Goal: Contribute content: Add original content to the website for others to see

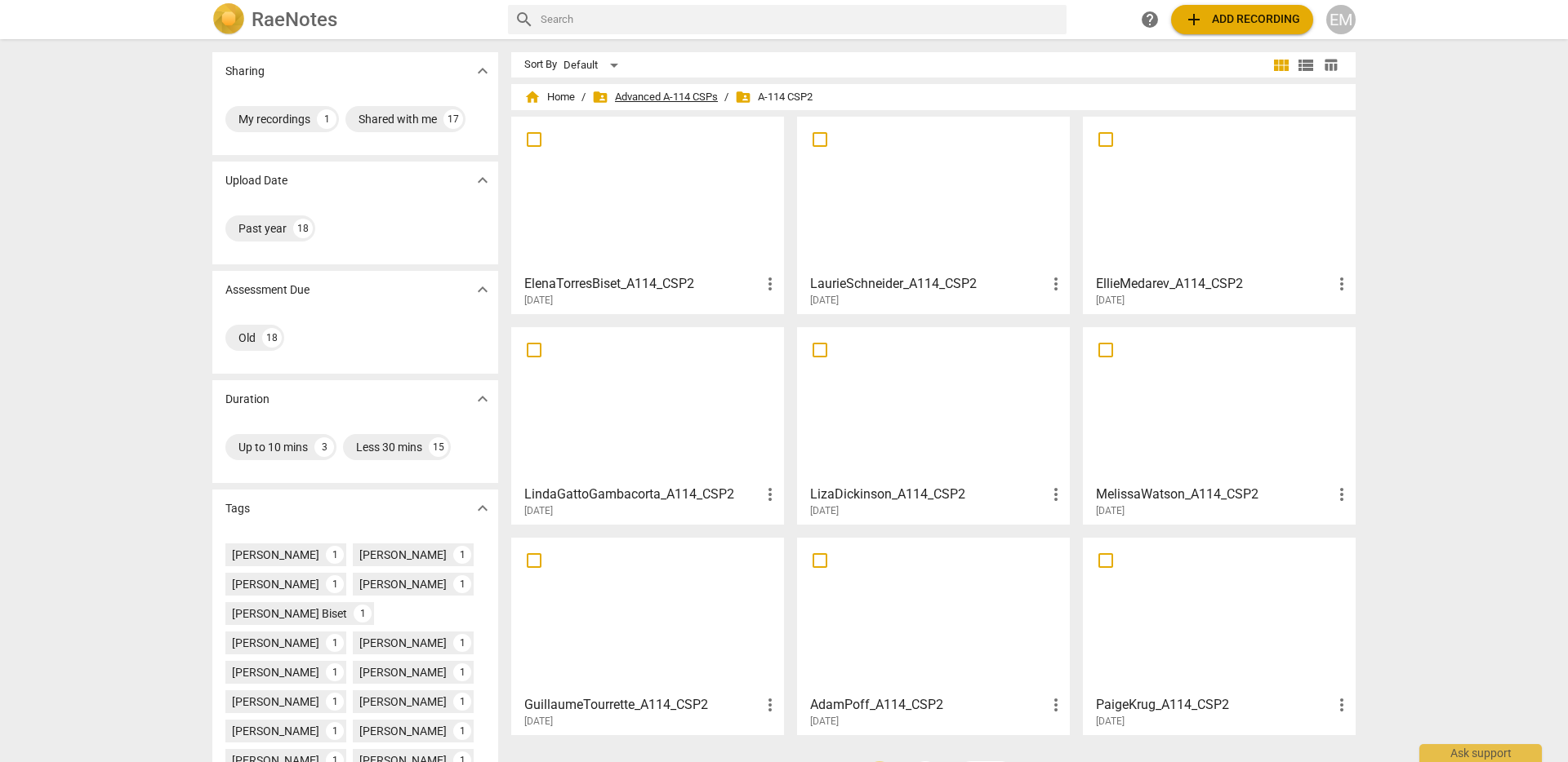
click at [656, 97] on span "folder_shared Advanced A-114 CSPs" at bounding box center [655, 97] width 126 height 16
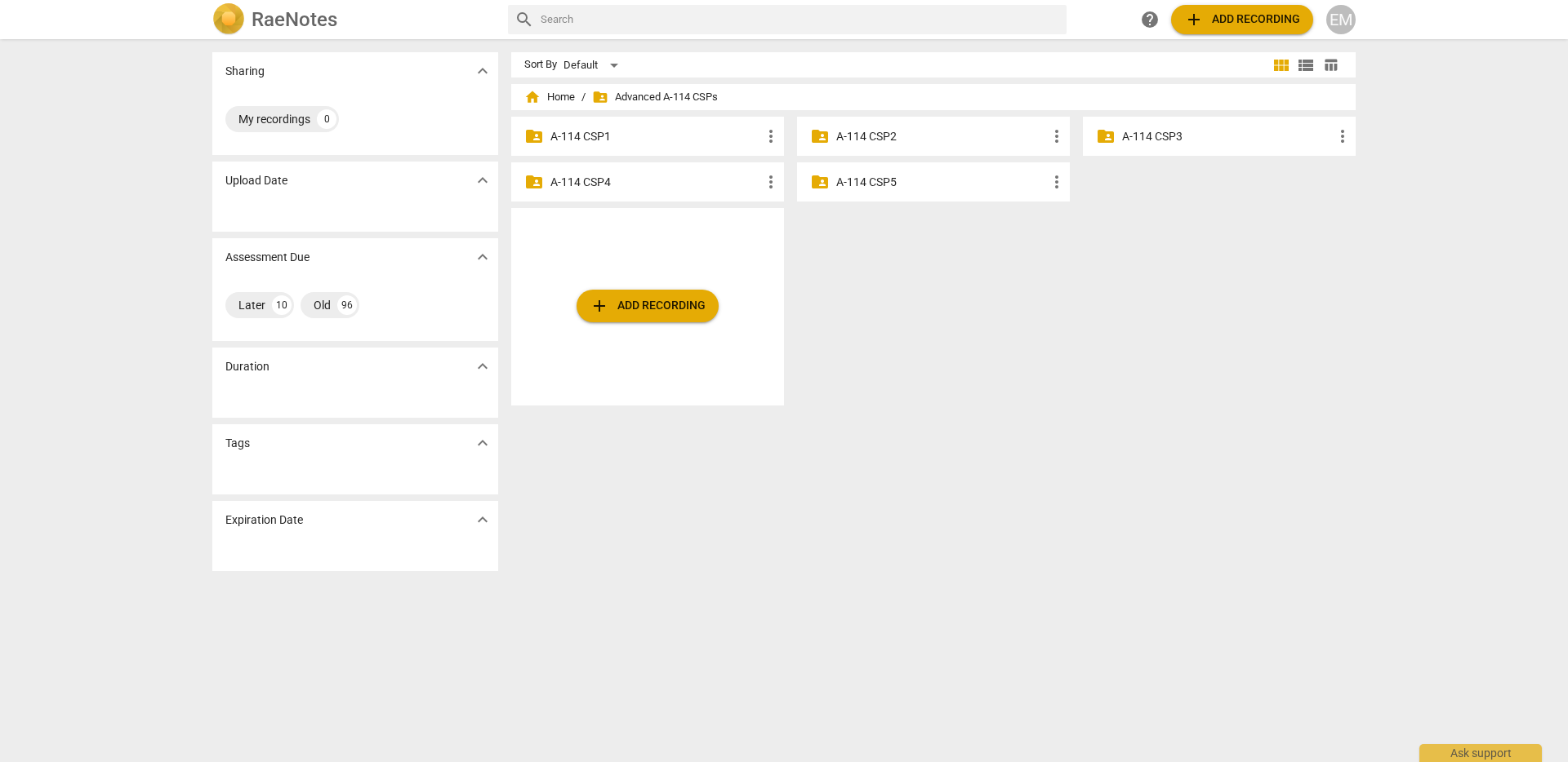
click at [1177, 138] on p "A-114 CSP3" at bounding box center [1227, 136] width 211 height 17
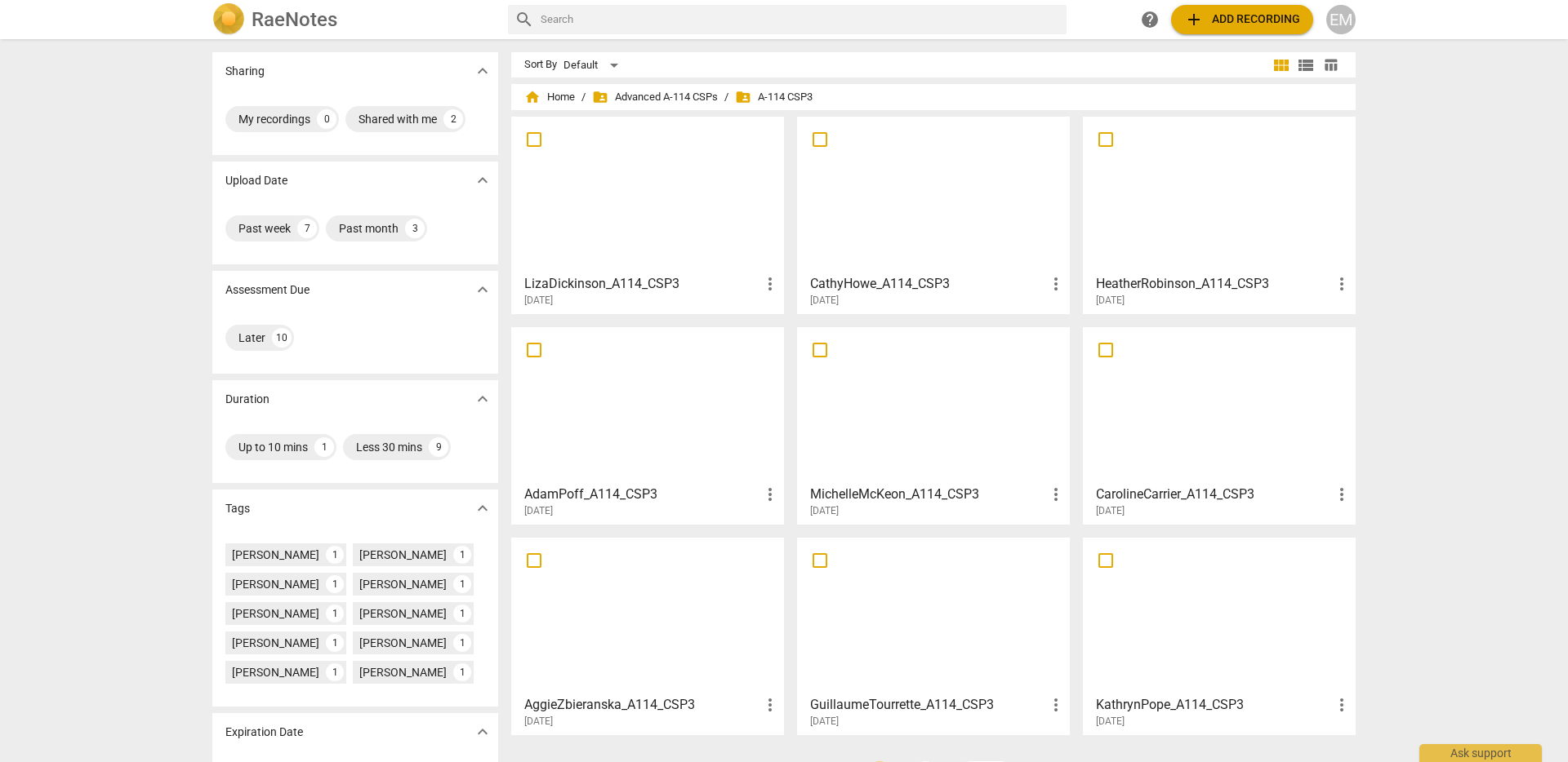
click at [1235, 17] on span "add Add recording" at bounding box center [1241, 19] width 116 height 20
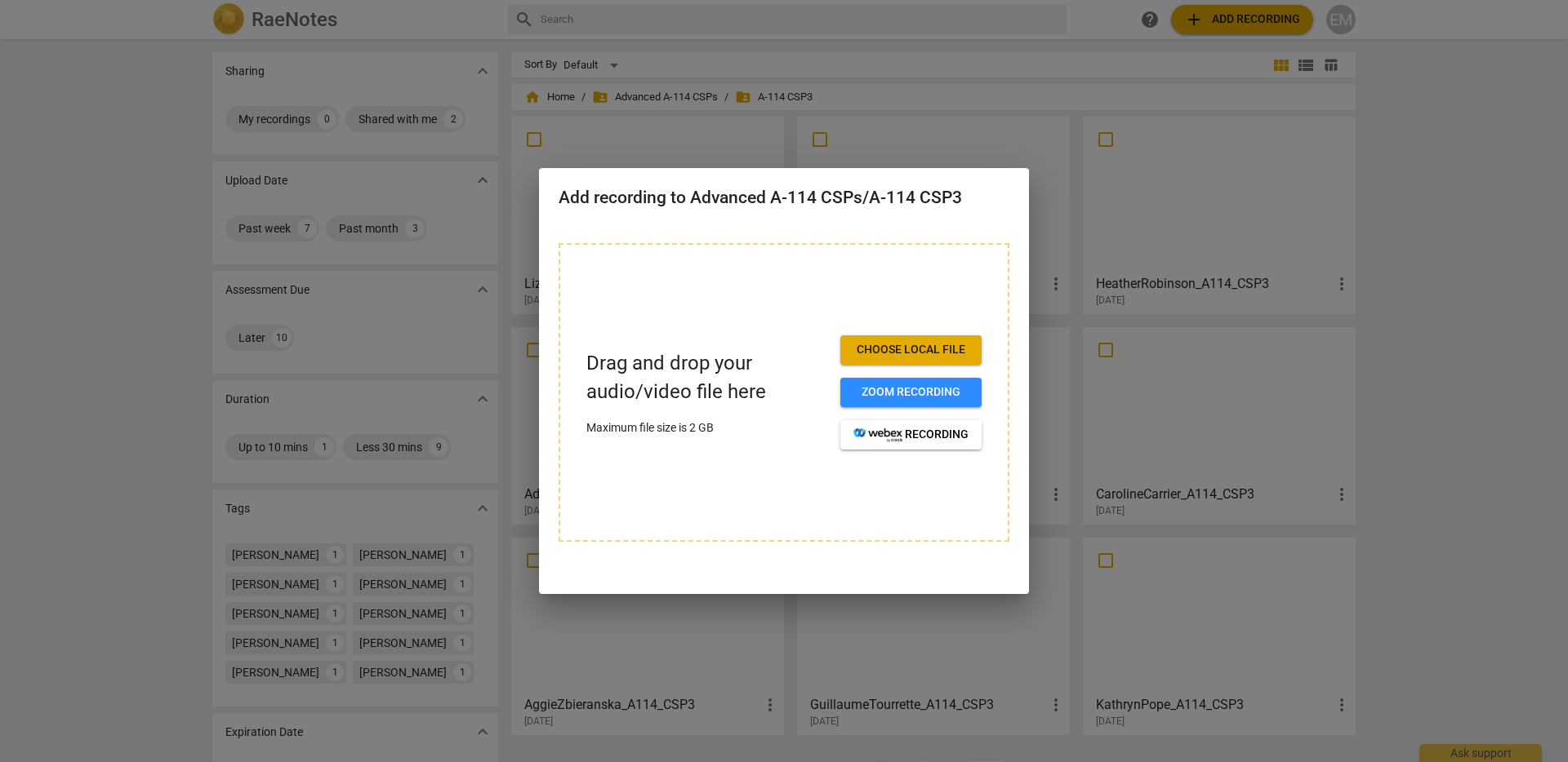
click at [926, 353] on span "Choose local file" at bounding box center [911, 349] width 115 height 16
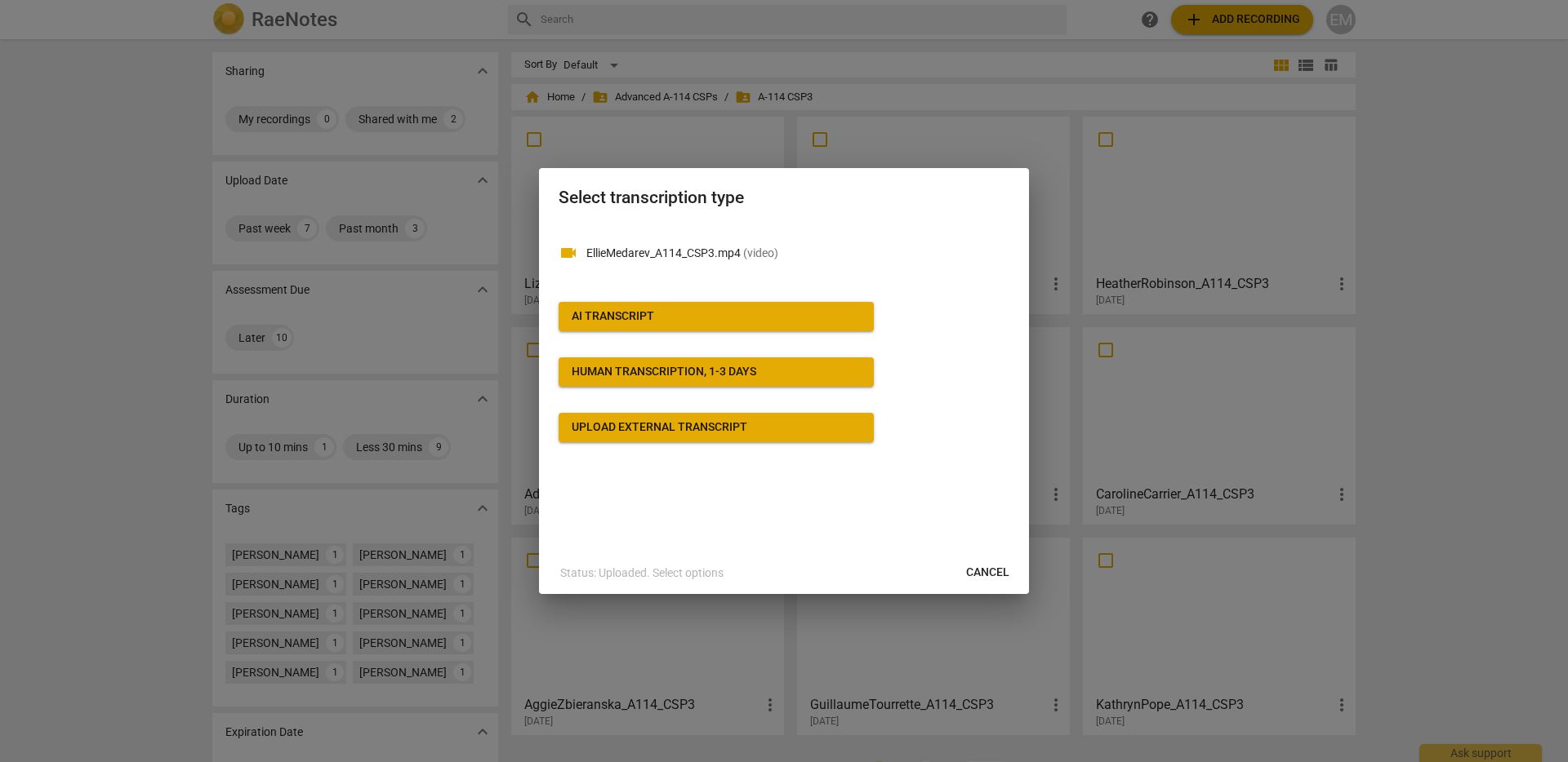
click at [626, 311] on div "AI Transcript" at bounding box center [613, 316] width 83 height 16
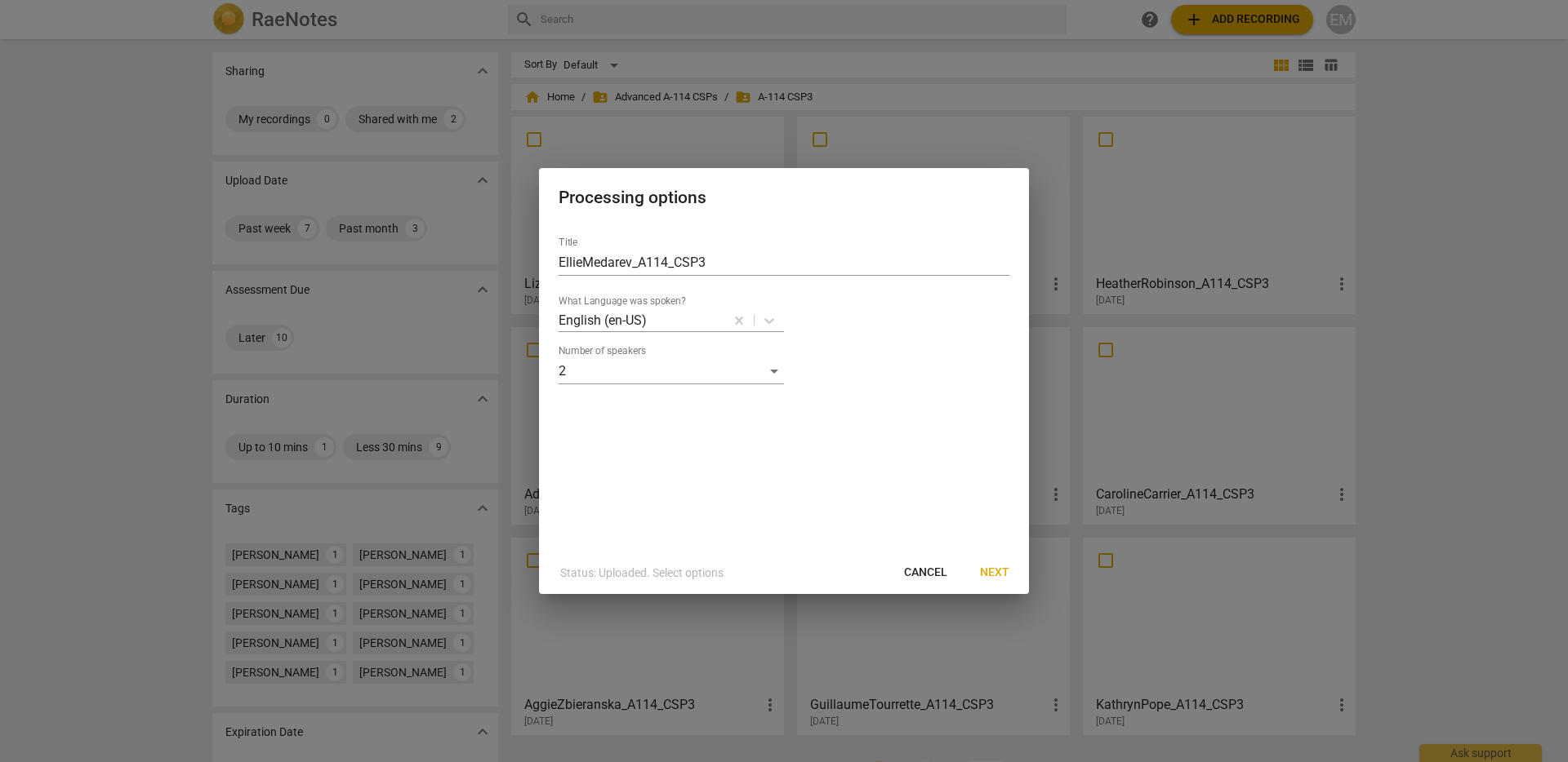
click at [990, 570] on span "Next" at bounding box center [994, 572] width 29 height 16
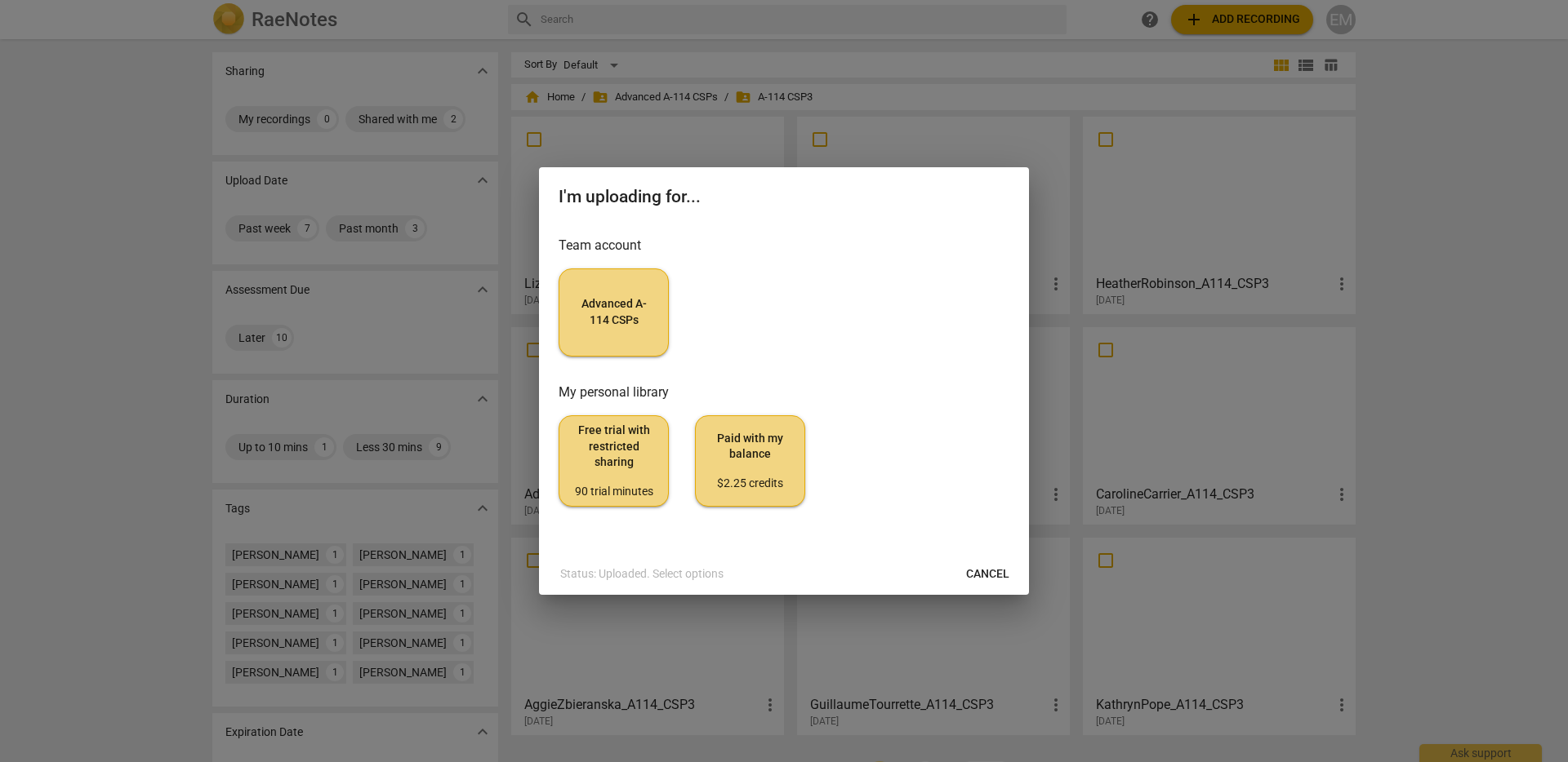
click at [616, 314] on span "Advanced A-114 CSPs" at bounding box center [614, 312] width 83 height 32
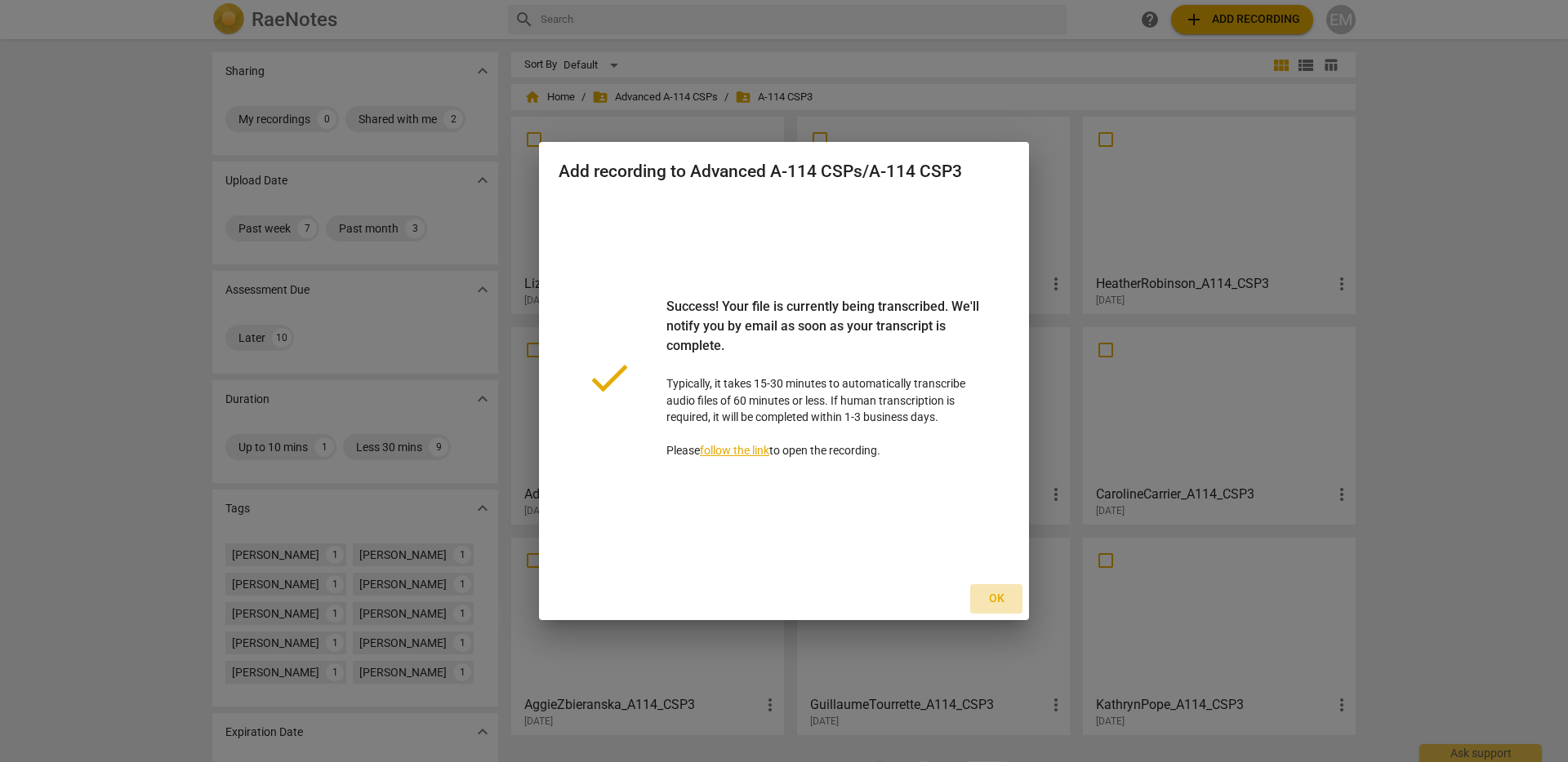
click at [997, 598] on span "Ok" at bounding box center [996, 598] width 26 height 16
